Goal: Information Seeking & Learning: Learn about a topic

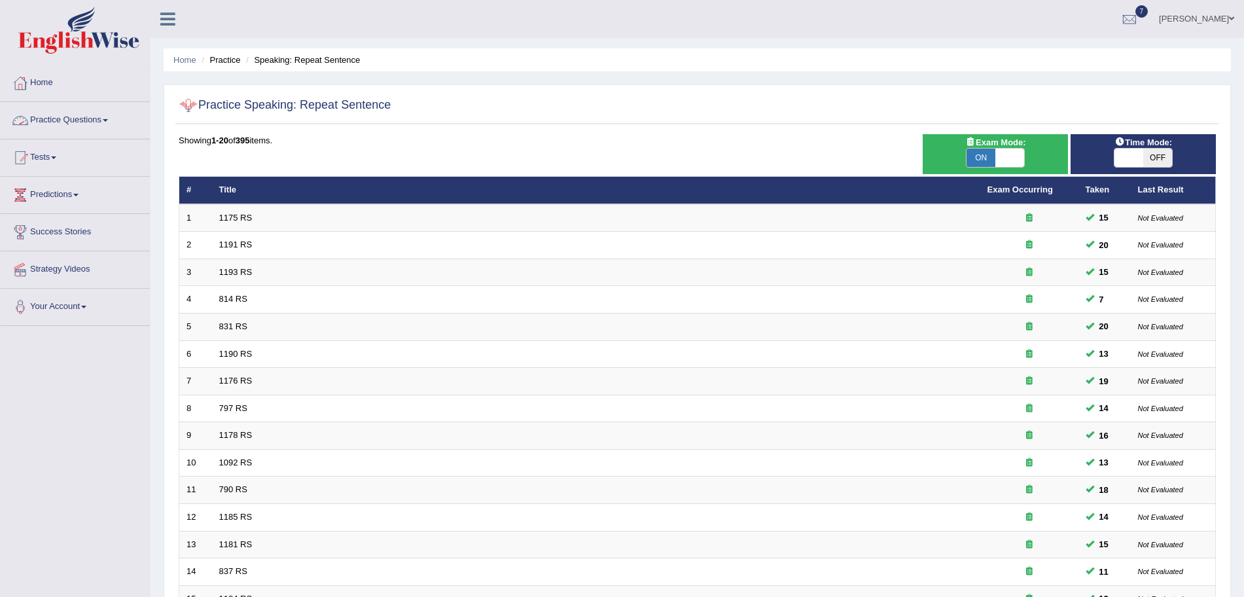
click at [82, 110] on link "Practice Questions" at bounding box center [75, 118] width 149 height 33
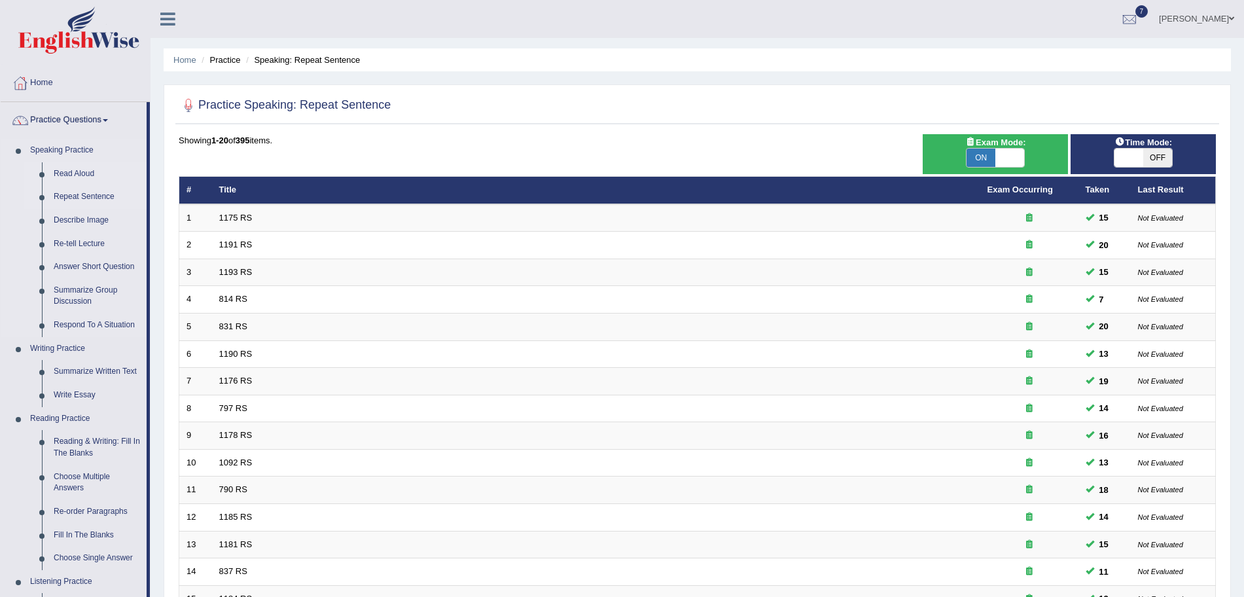
click at [65, 175] on link "Read Aloud" at bounding box center [97, 174] width 99 height 24
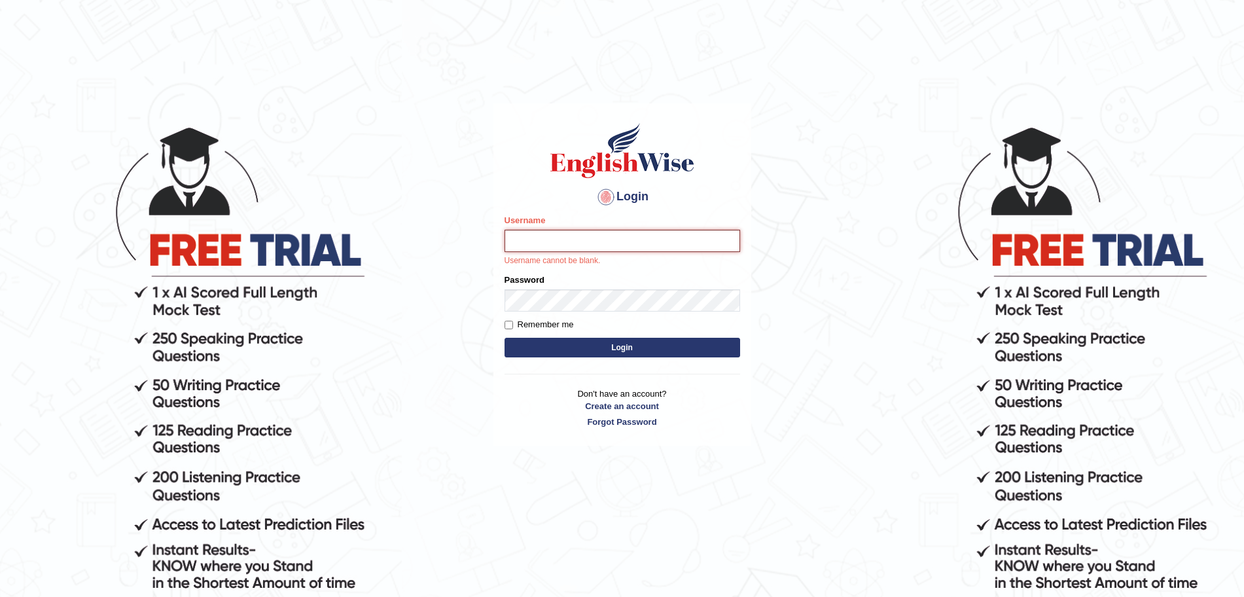
type input "surajshrestha100"
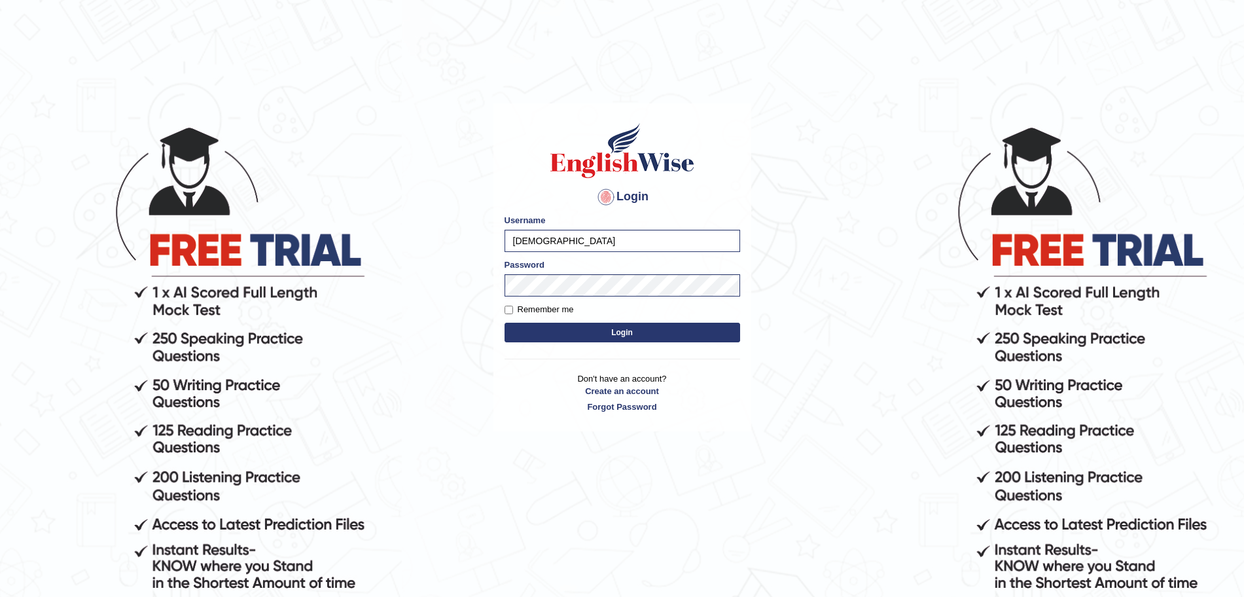
click at [570, 327] on button "Login" at bounding box center [623, 333] width 236 height 20
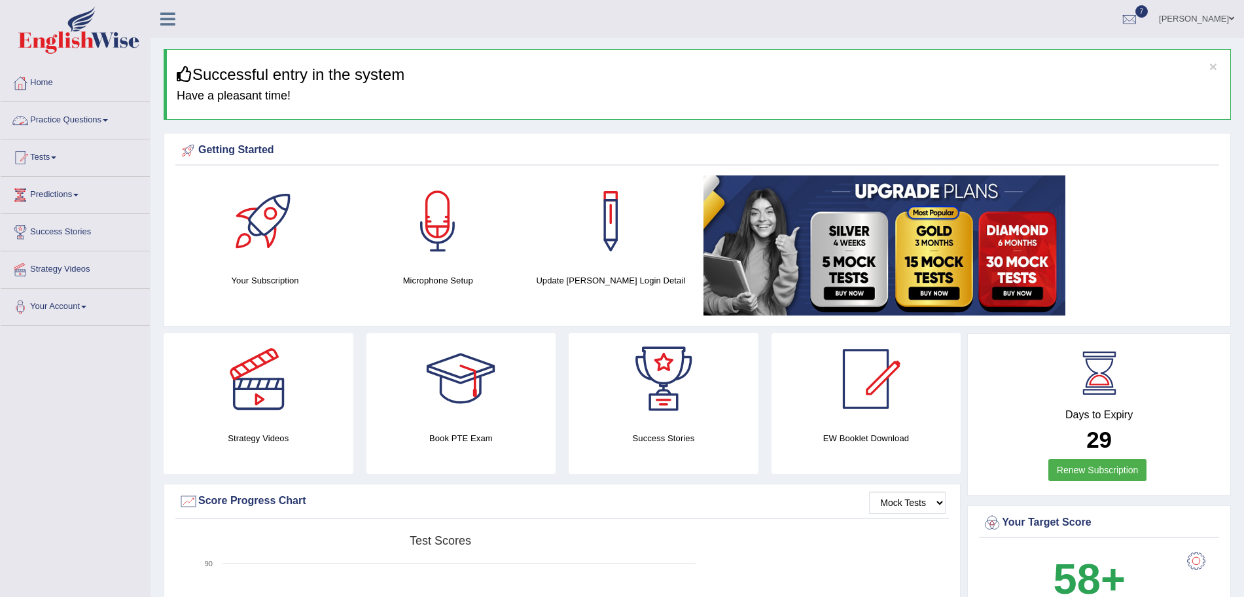
click at [97, 121] on link "Practice Questions" at bounding box center [75, 118] width 149 height 33
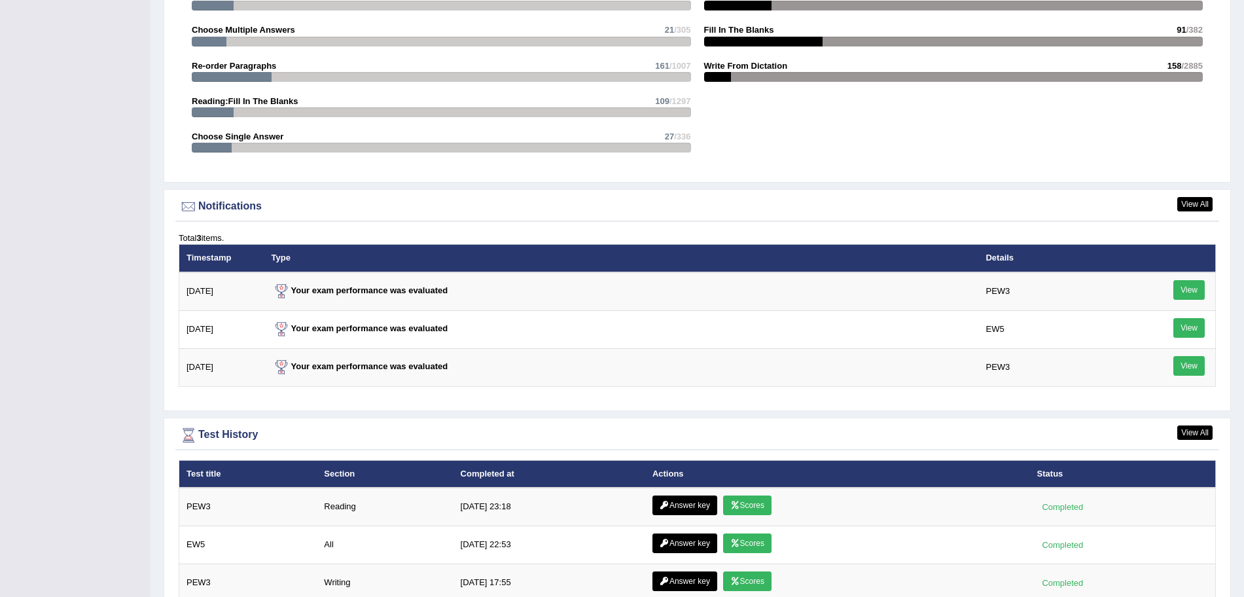
scroll to position [1717, 0]
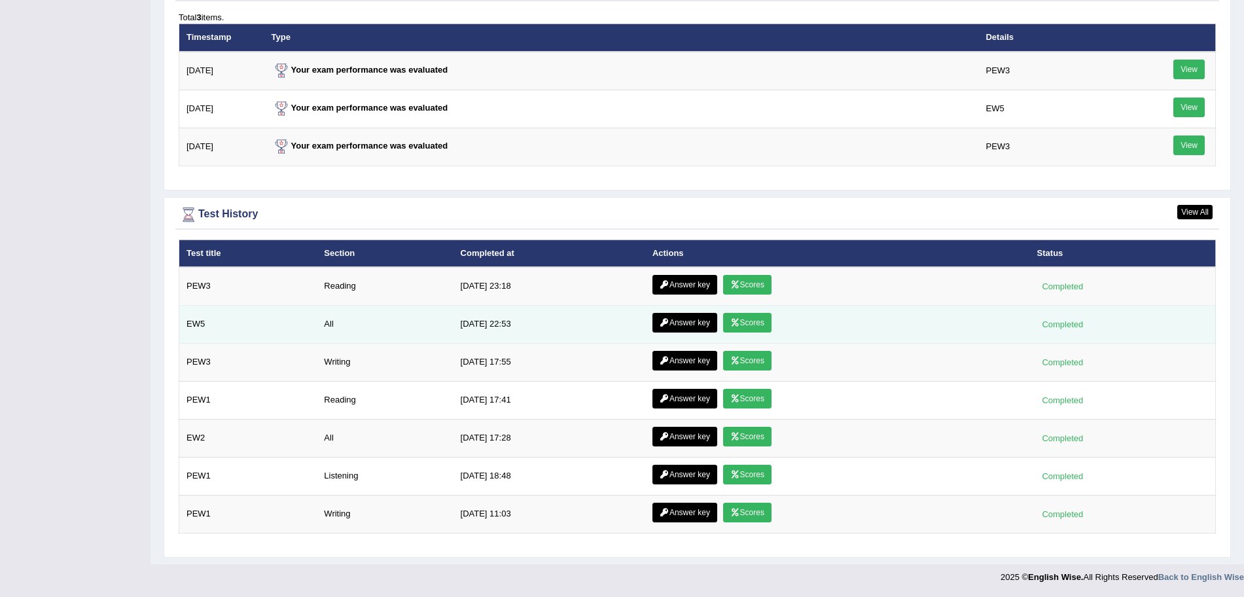
click at [741, 321] on link "Scores" at bounding box center [747, 323] width 48 height 20
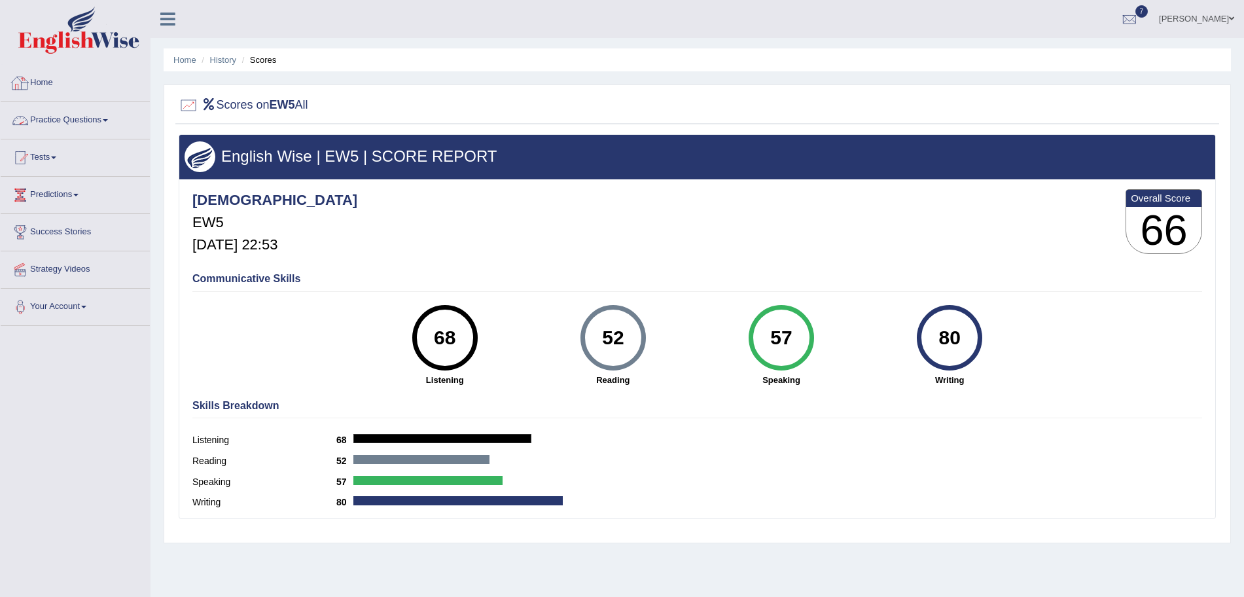
click at [71, 132] on link "Practice Questions" at bounding box center [75, 118] width 149 height 33
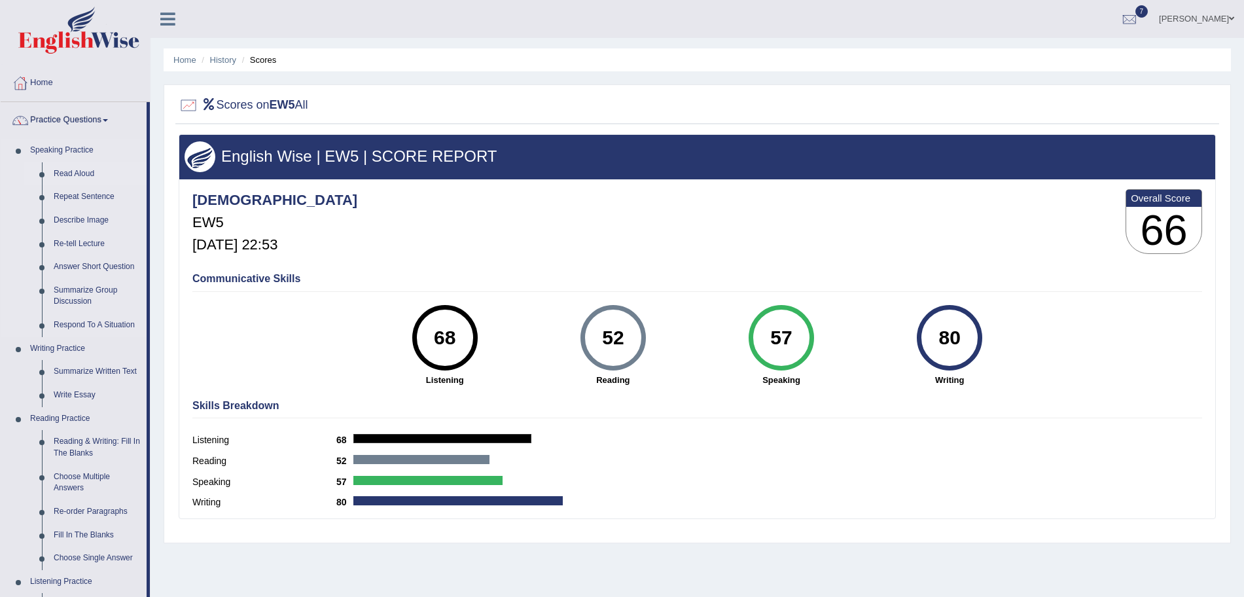
click at [80, 167] on link "Read Aloud" at bounding box center [97, 174] width 99 height 24
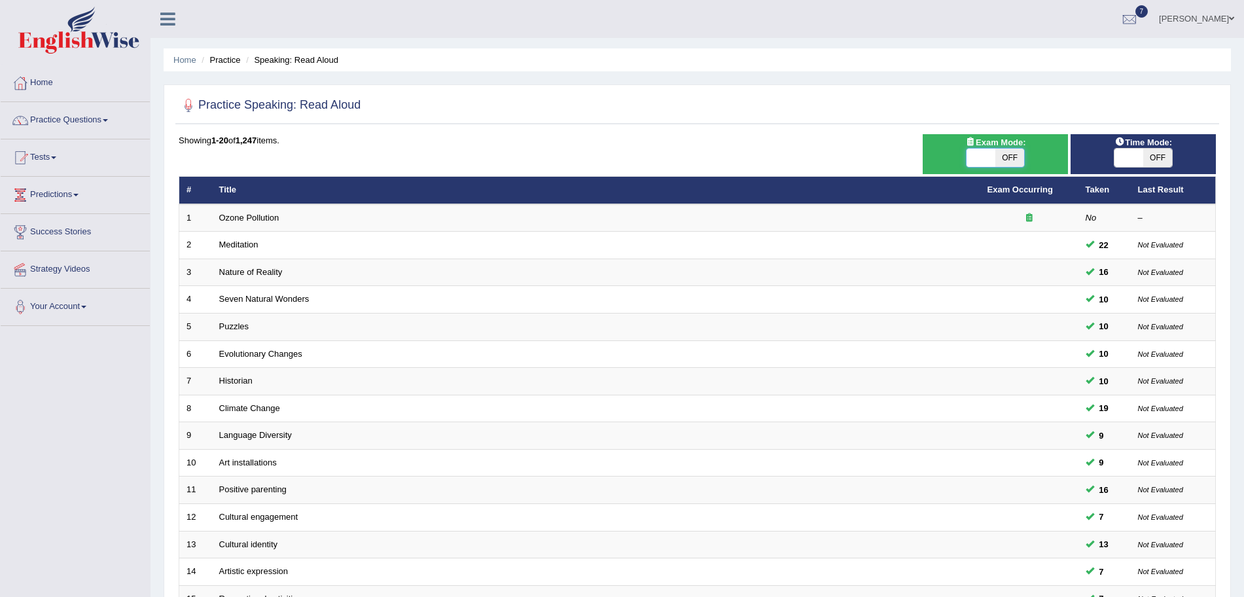
click at [984, 155] on span at bounding box center [981, 158] width 29 height 18
checkbox input "true"
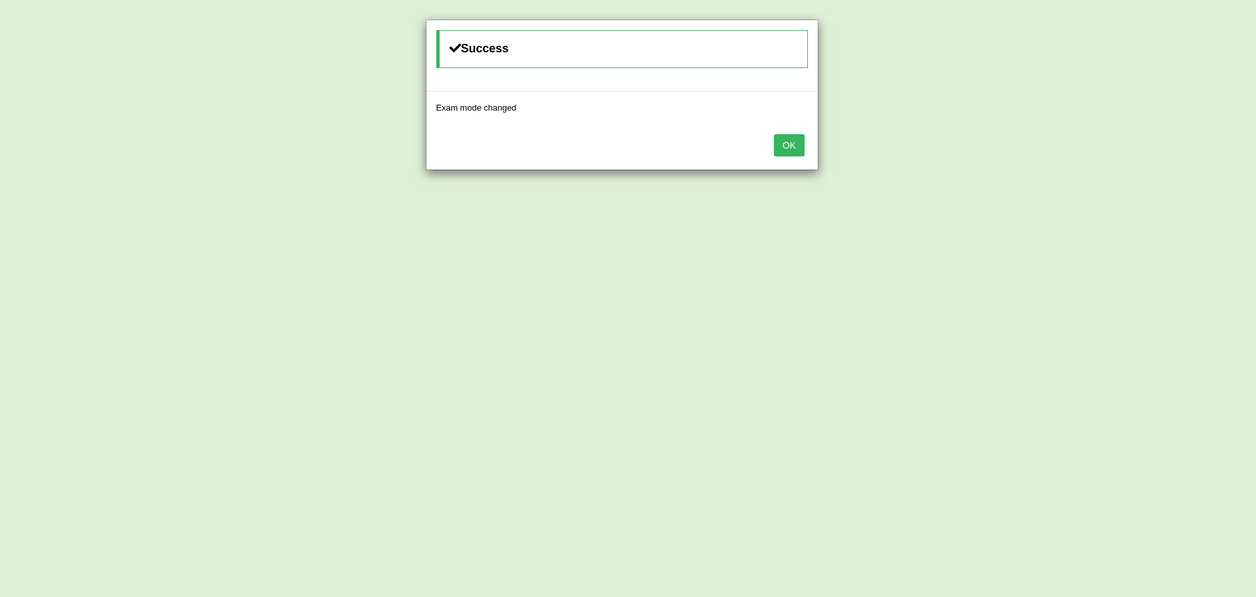
click at [796, 148] on button "OK" at bounding box center [789, 145] width 30 height 22
